Goal: Task Accomplishment & Management: Use online tool/utility

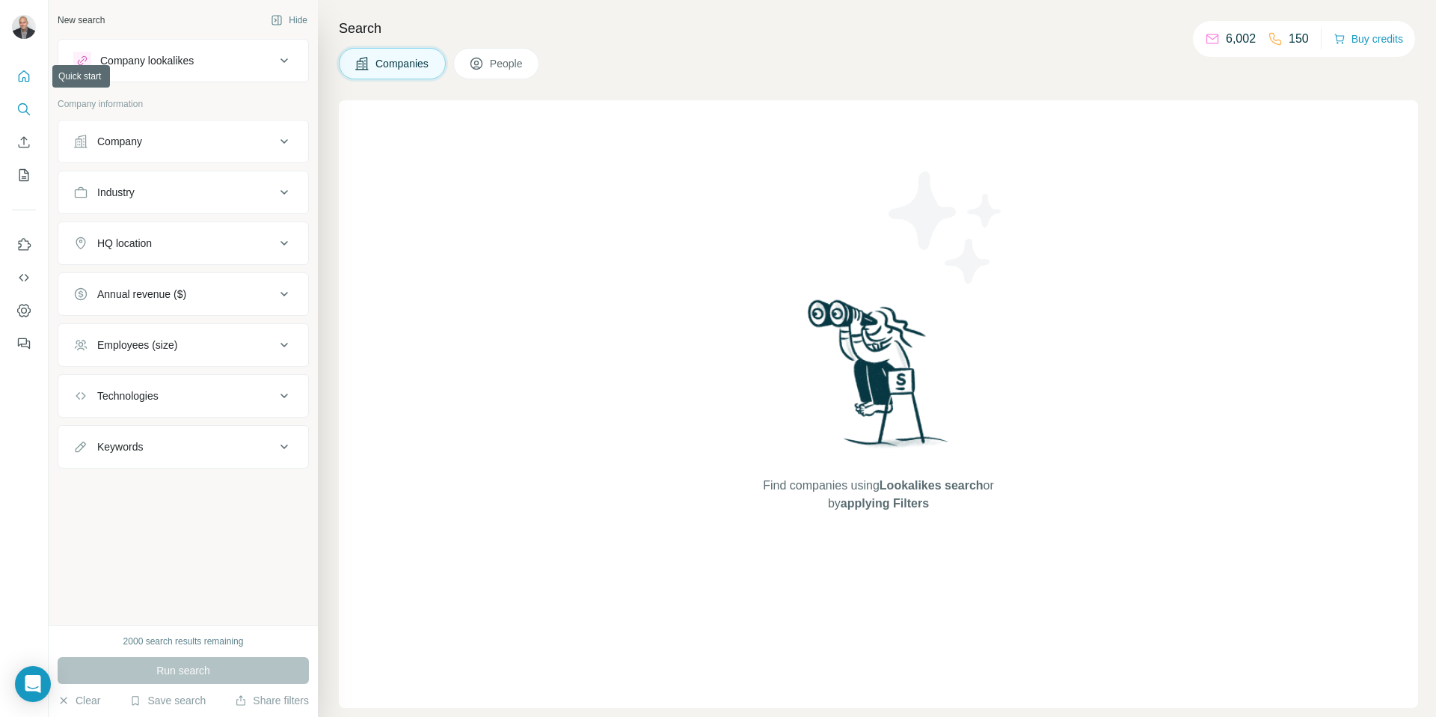
click at [22, 79] on icon "Quick start" at bounding box center [24, 75] width 11 height 11
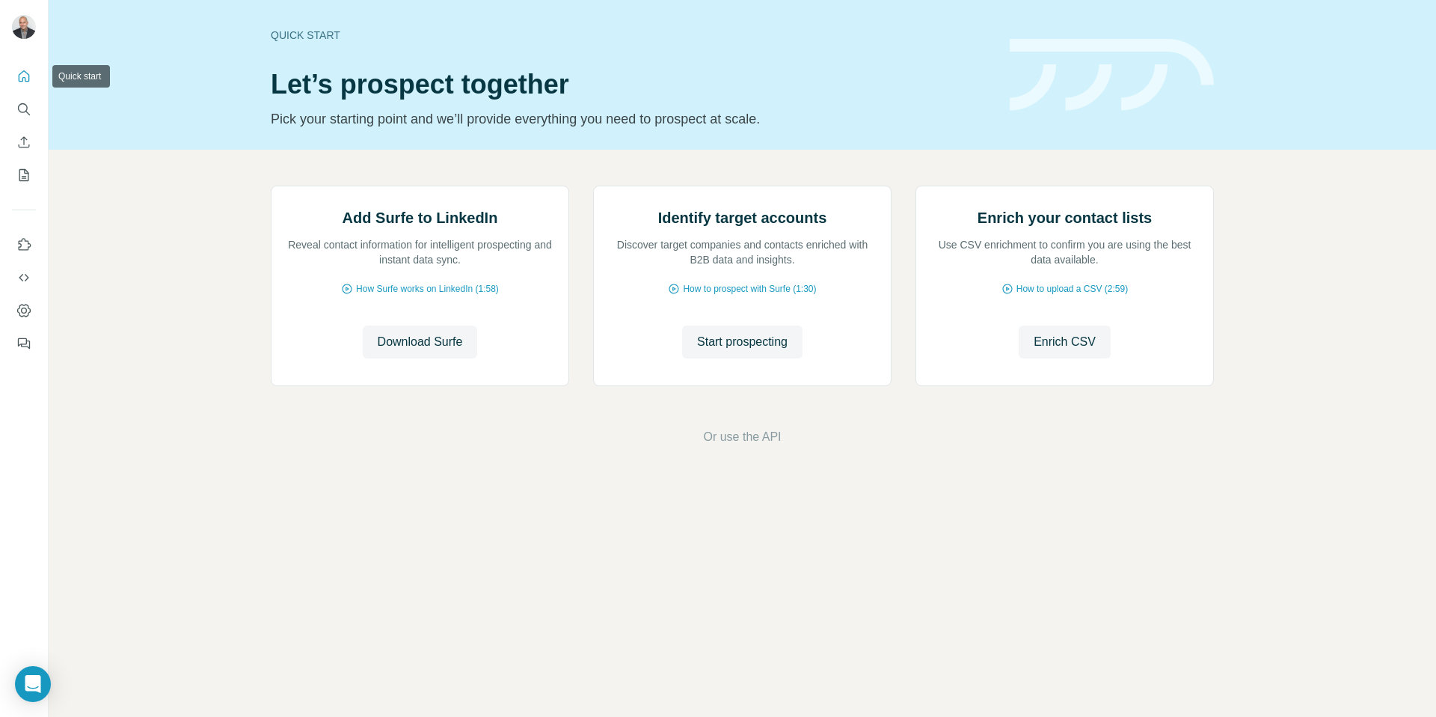
click at [22, 79] on icon "Quick start" at bounding box center [24, 75] width 11 height 11
click at [429, 351] on span "Download Surfe" at bounding box center [420, 342] width 85 height 18
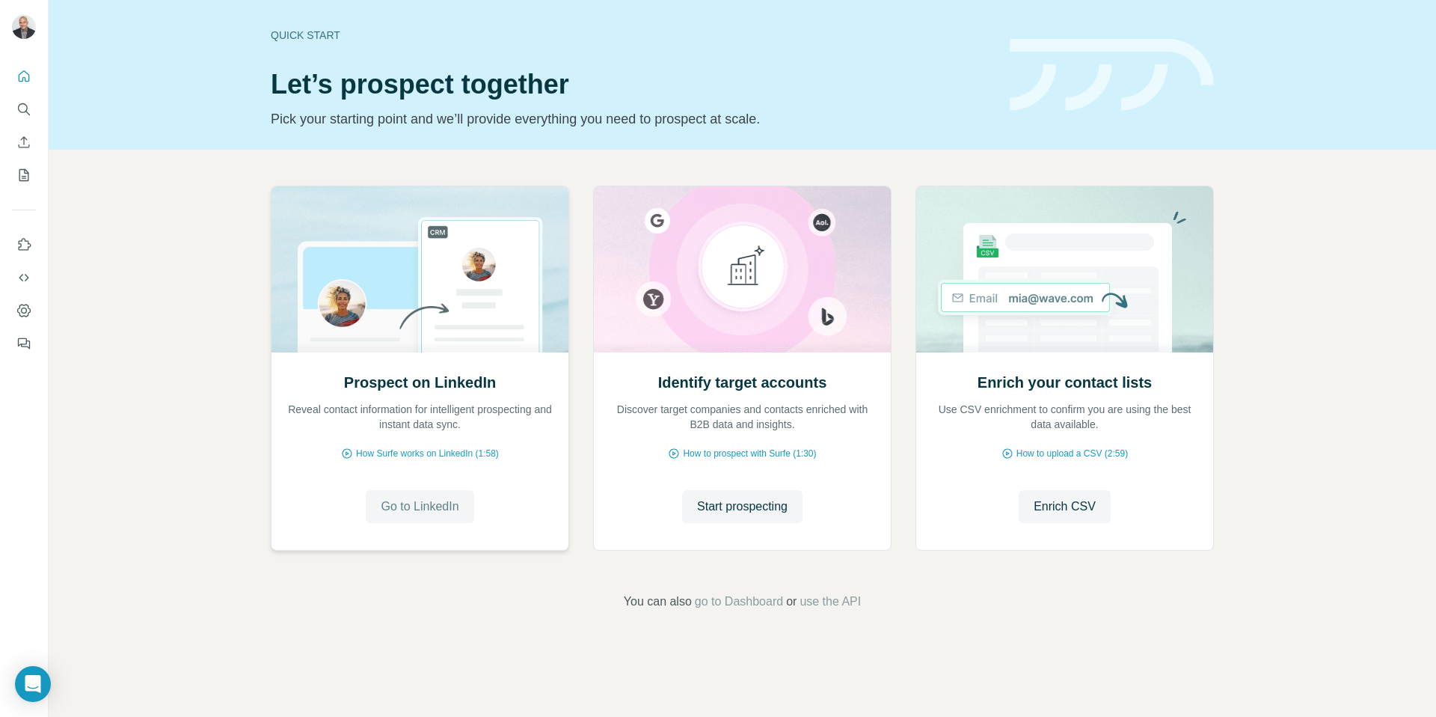
click at [432, 509] on span "Go to LinkedIn" at bounding box center [420, 506] width 78 height 18
